Goal: Task Accomplishment & Management: Manage account settings

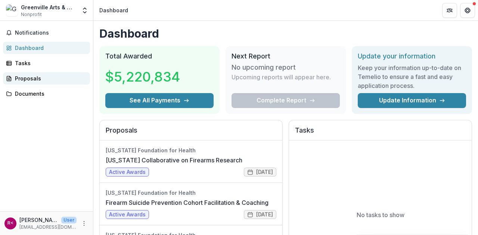
click at [26, 79] on div "Proposals" at bounding box center [49, 79] width 69 height 8
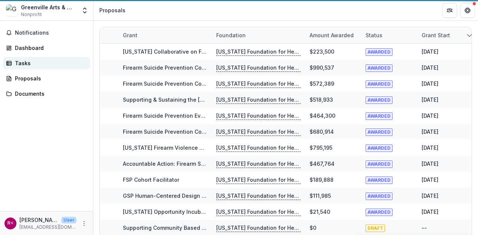
click at [27, 61] on div "Tasks" at bounding box center [49, 63] width 69 height 8
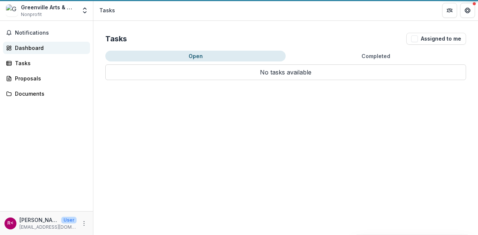
click at [31, 46] on div "Dashboard" at bounding box center [49, 48] width 69 height 8
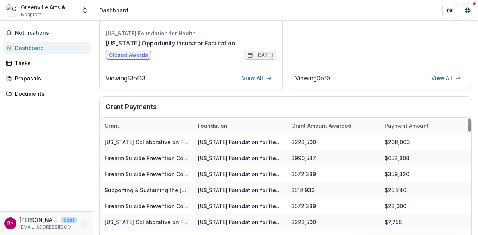
click at [84, 224] on icon "More" at bounding box center [84, 224] width 6 height 6
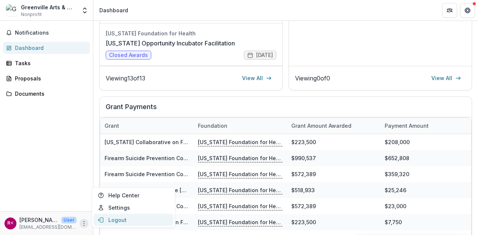
click at [110, 220] on button "Logout" at bounding box center [133, 220] width 80 height 12
